Goal: Task Accomplishment & Management: Manage account settings

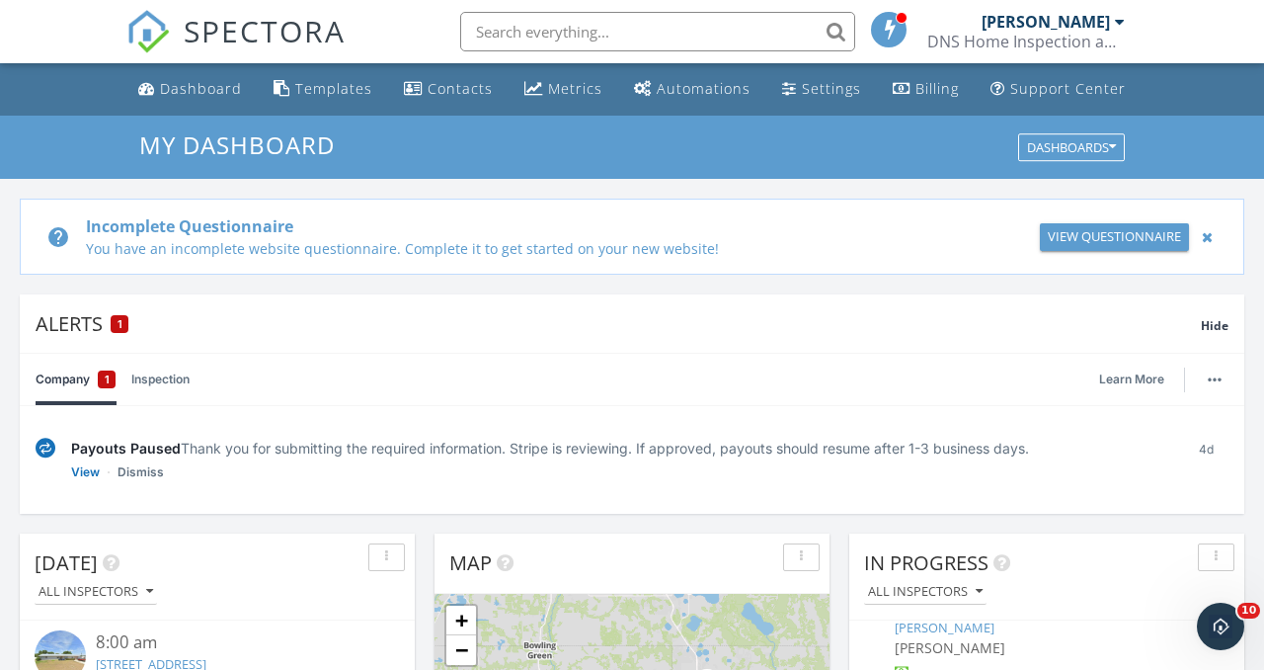
click at [207, 146] on span "My Dashboard" at bounding box center [237, 144] width 196 height 33
click at [192, 84] on div "Dashboard" at bounding box center [201, 88] width 82 height 19
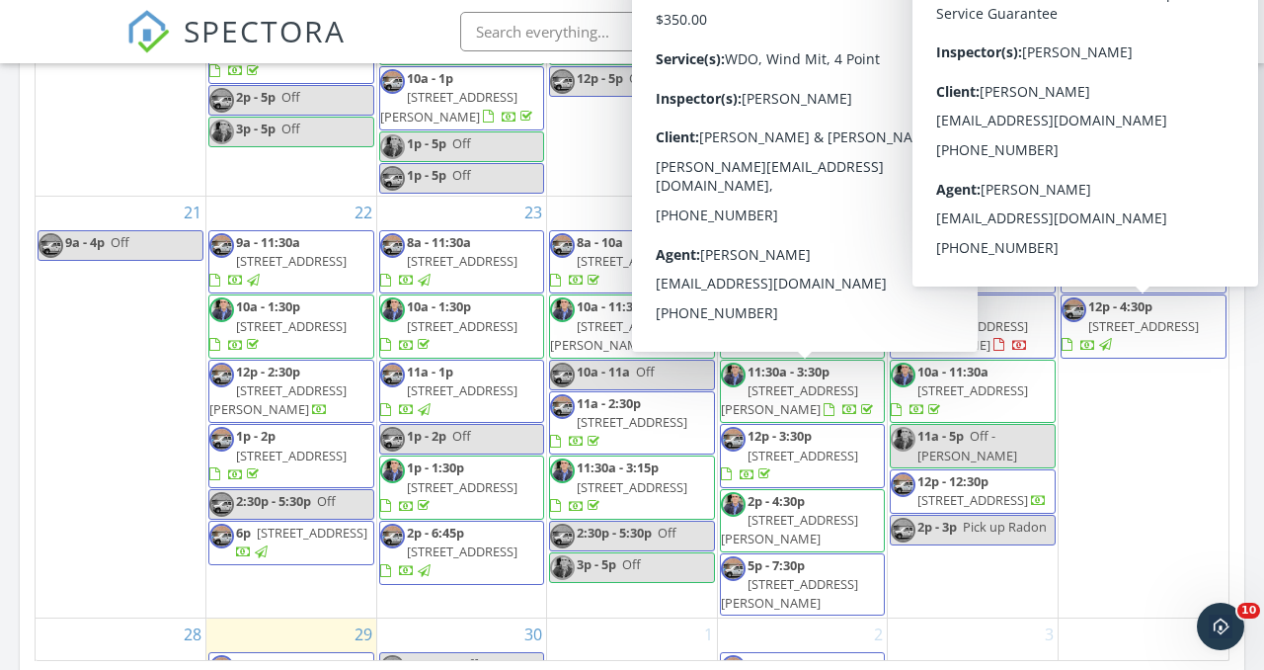
scroll to position [1236, 0]
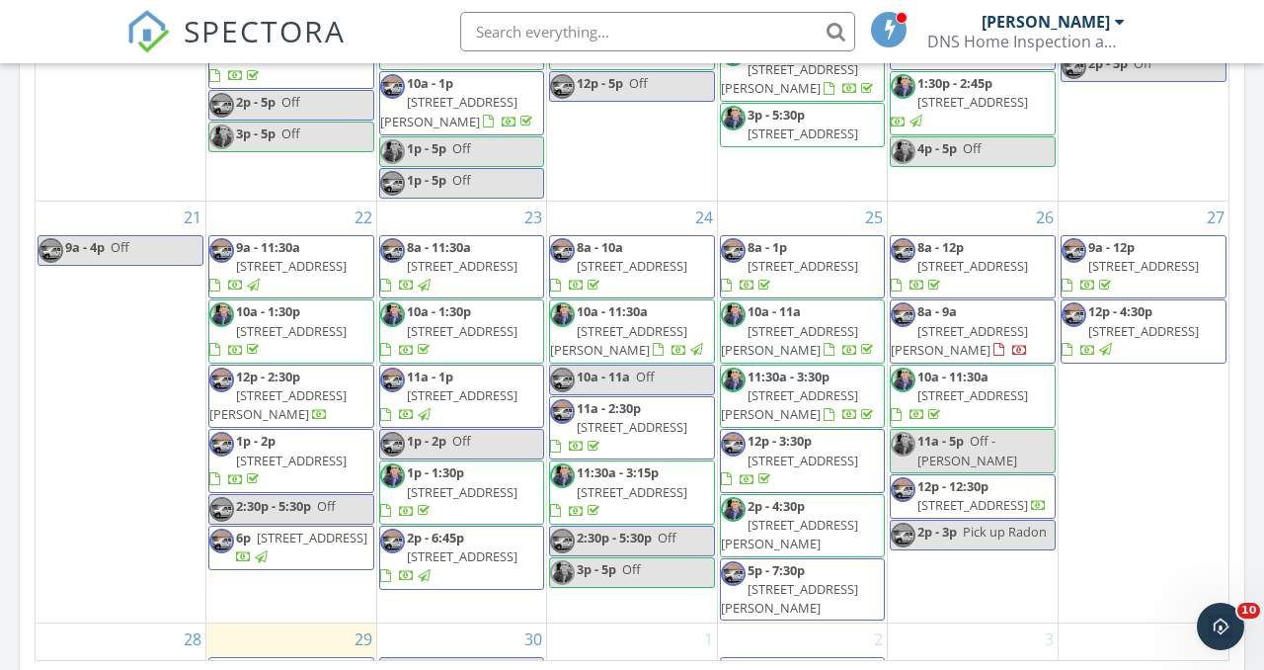
click at [950, 357] on span "[STREET_ADDRESS][PERSON_NAME]" at bounding box center [959, 340] width 137 height 37
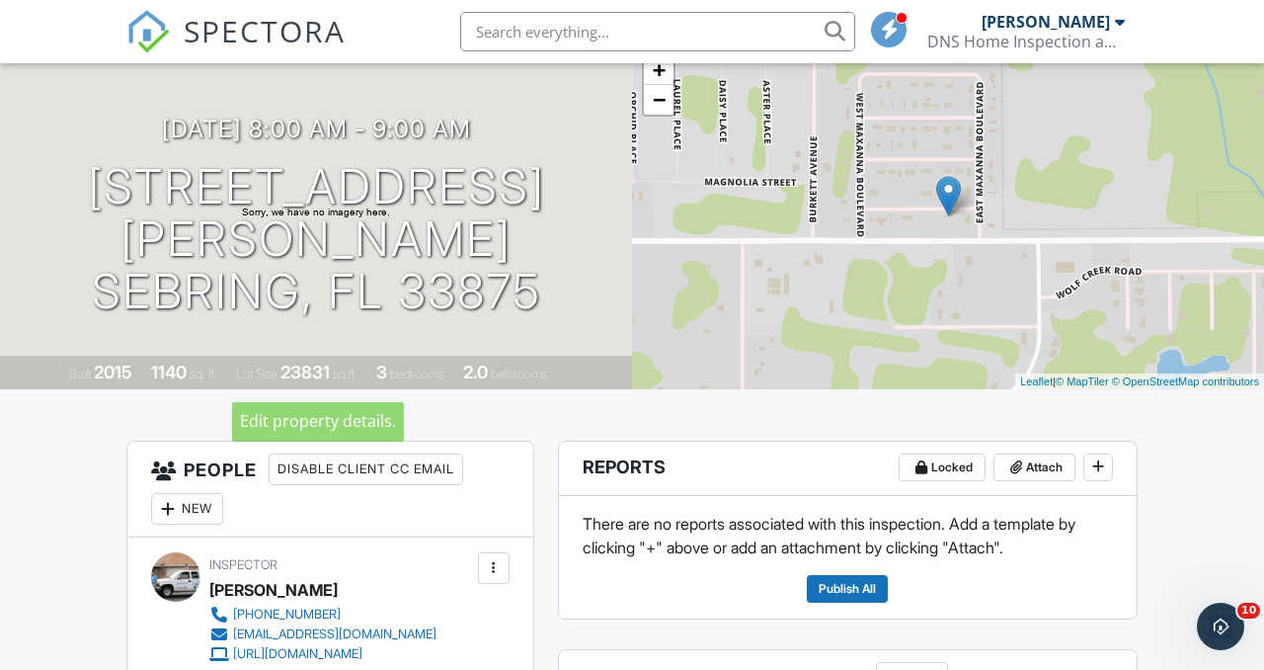
scroll to position [143, 0]
